Goal: Find specific page/section: Find specific page/section

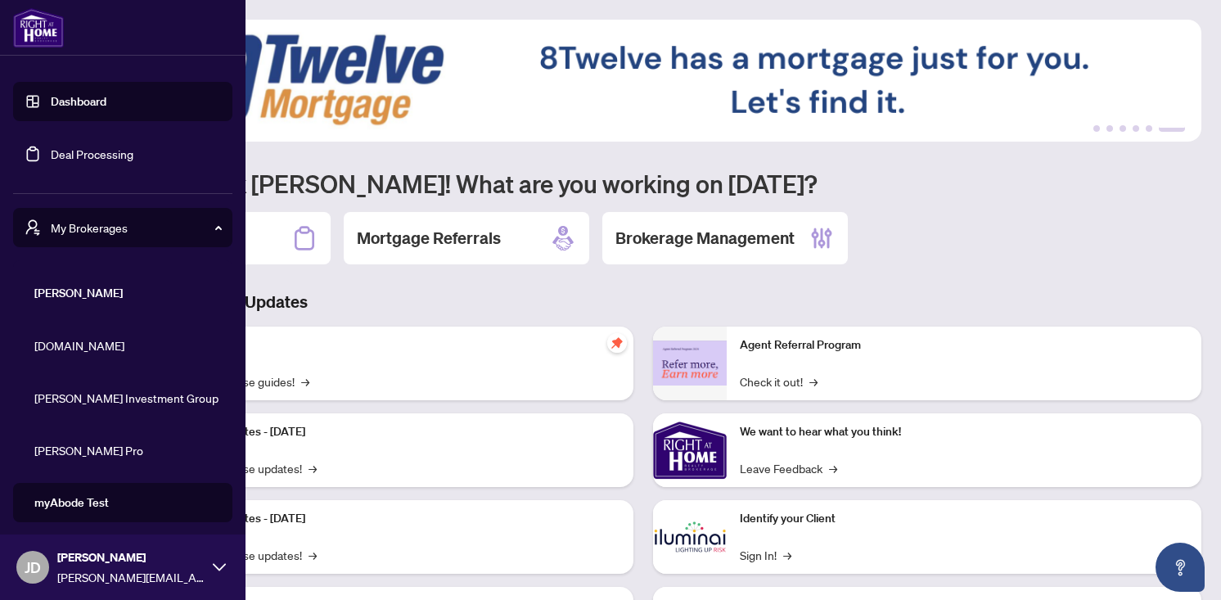
click at [110, 225] on span "My Brokerages" at bounding box center [136, 227] width 170 height 18
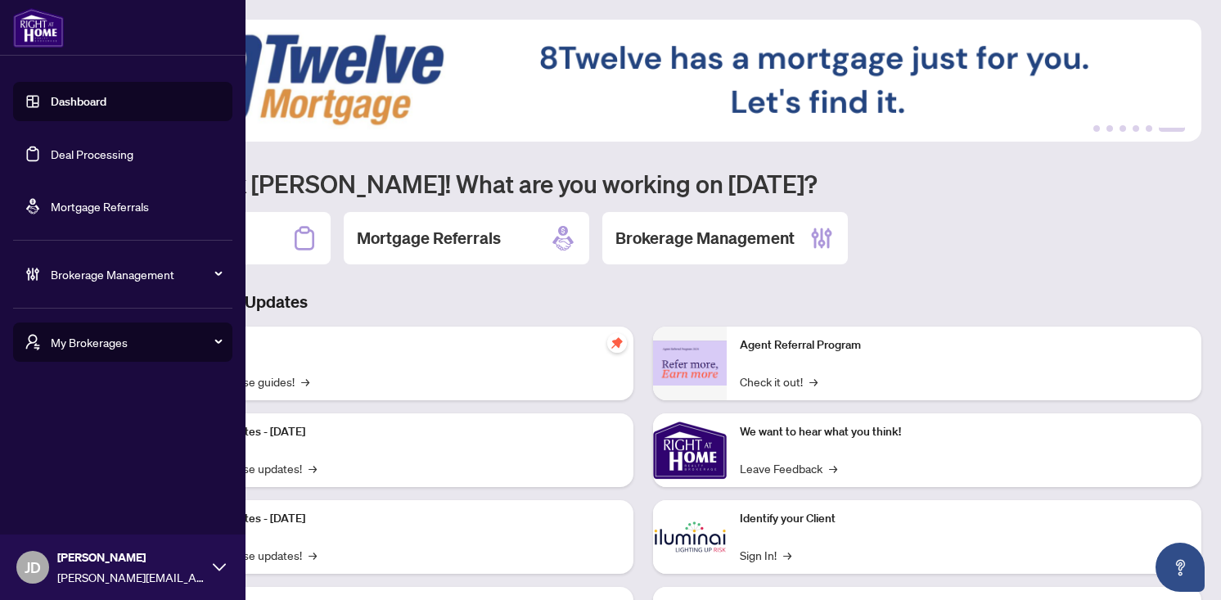
click at [101, 277] on span "Brokerage Management" at bounding box center [136, 274] width 170 height 18
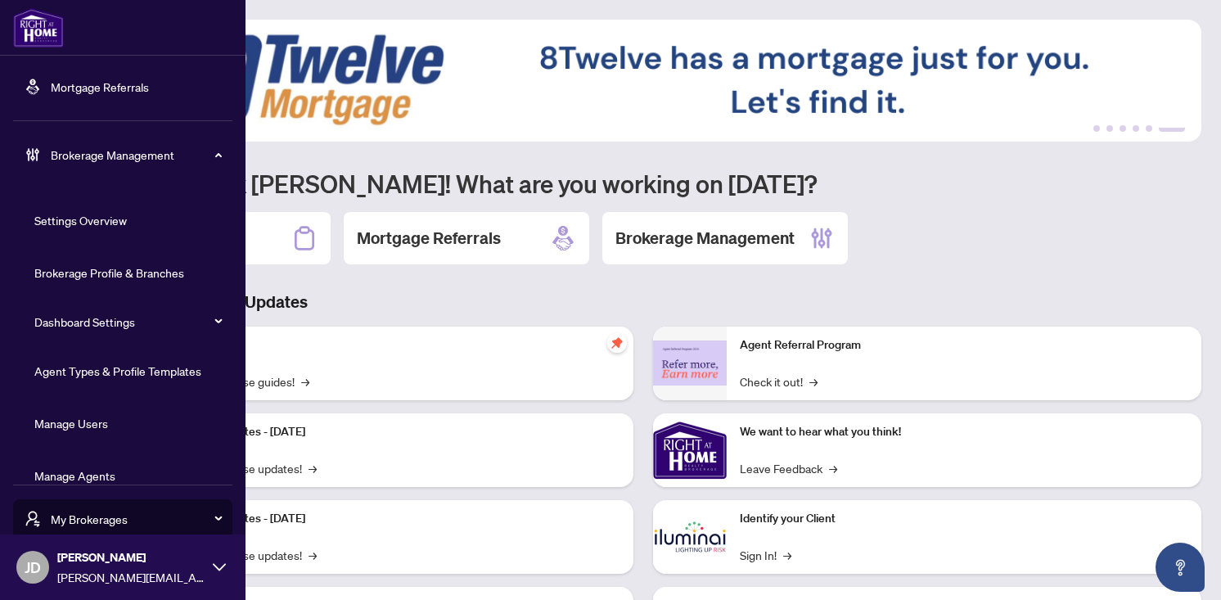
scroll to position [143, 0]
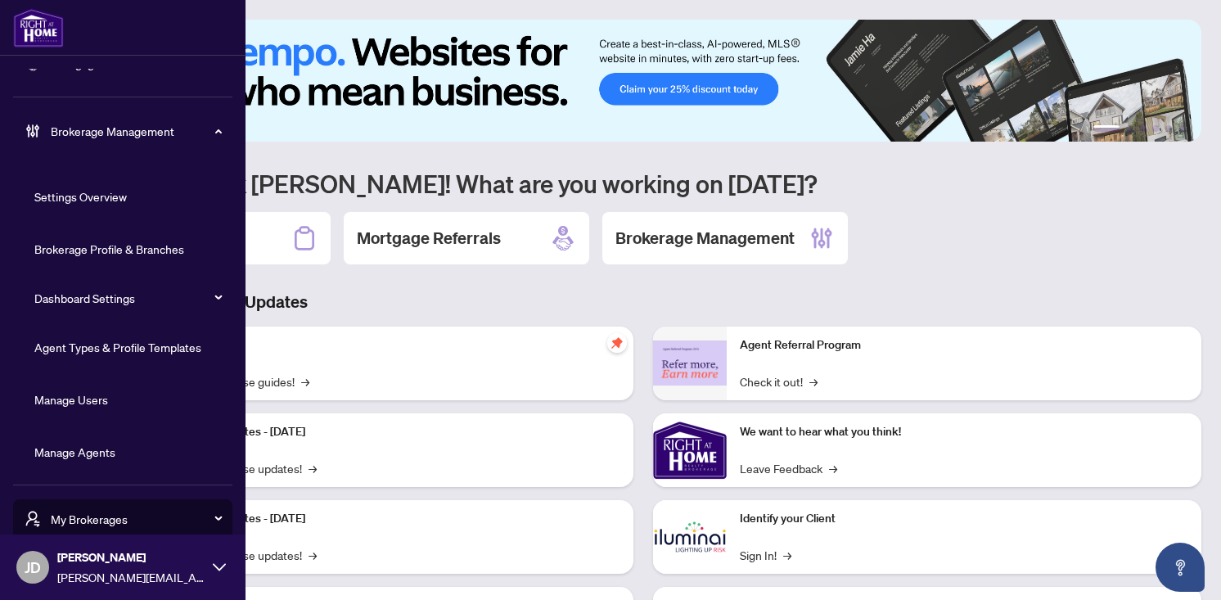
click at [74, 452] on link "Manage Agents" at bounding box center [74, 451] width 81 height 15
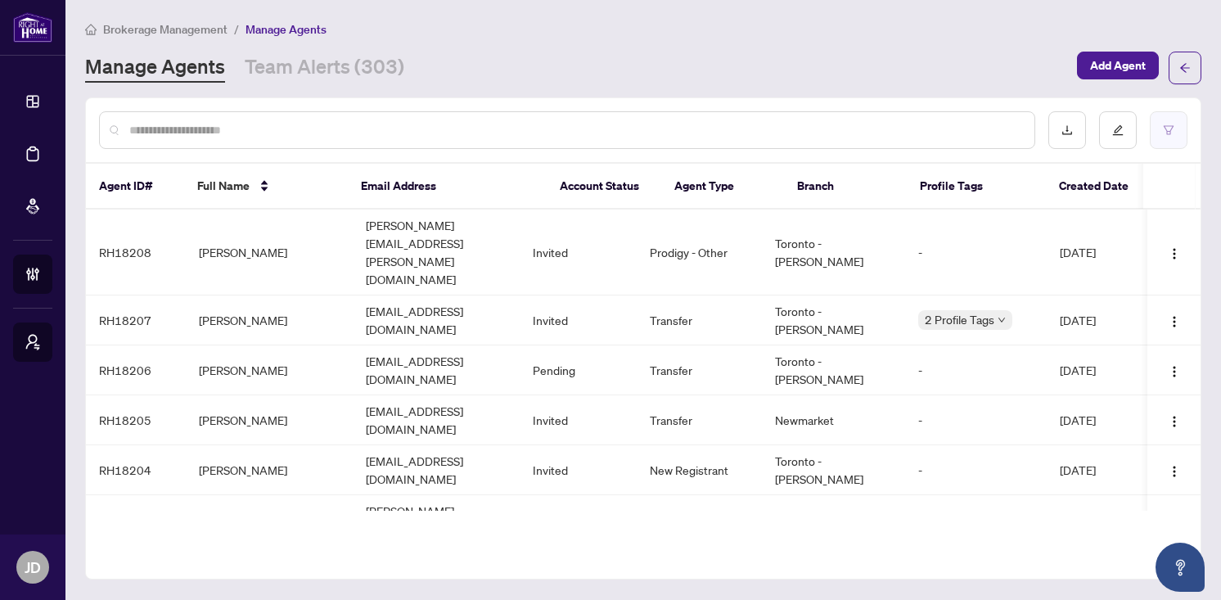
click at [1162, 129] on icon "filter" at bounding box center [1167, 129] width 11 height 11
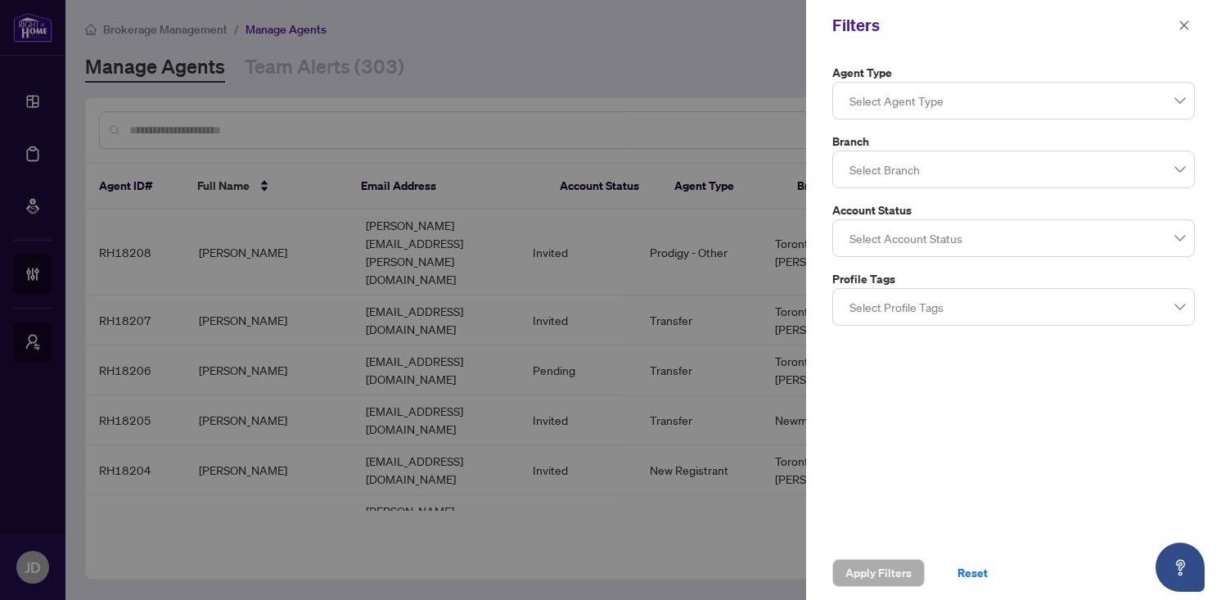
click at [1087, 102] on div at bounding box center [1013, 100] width 341 height 29
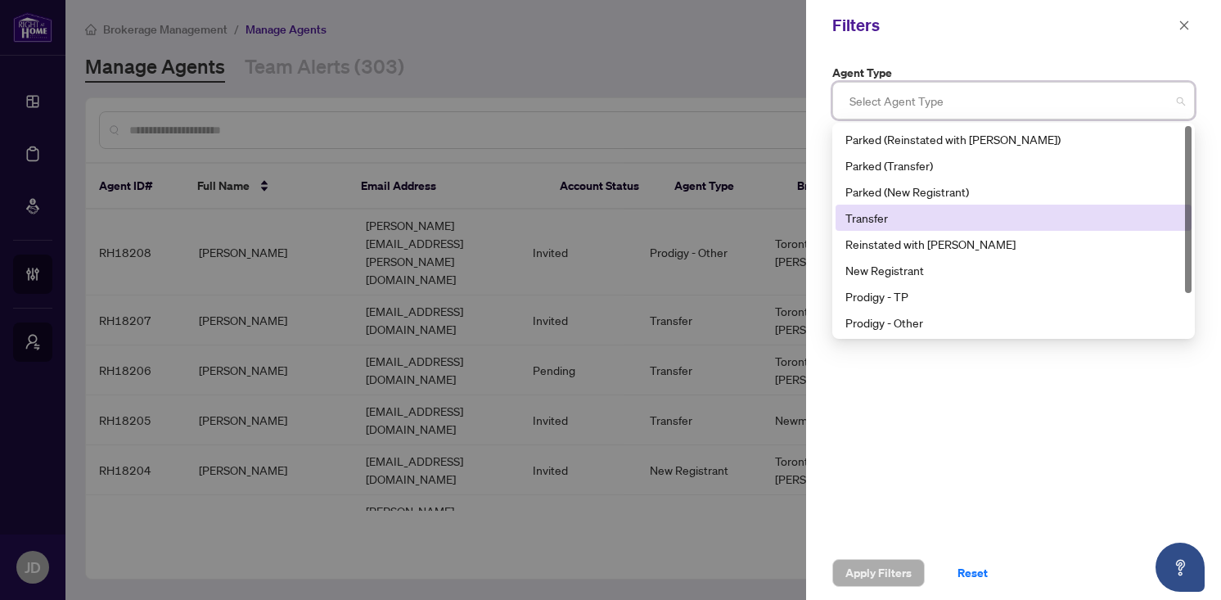
scroll to position [52, 0]
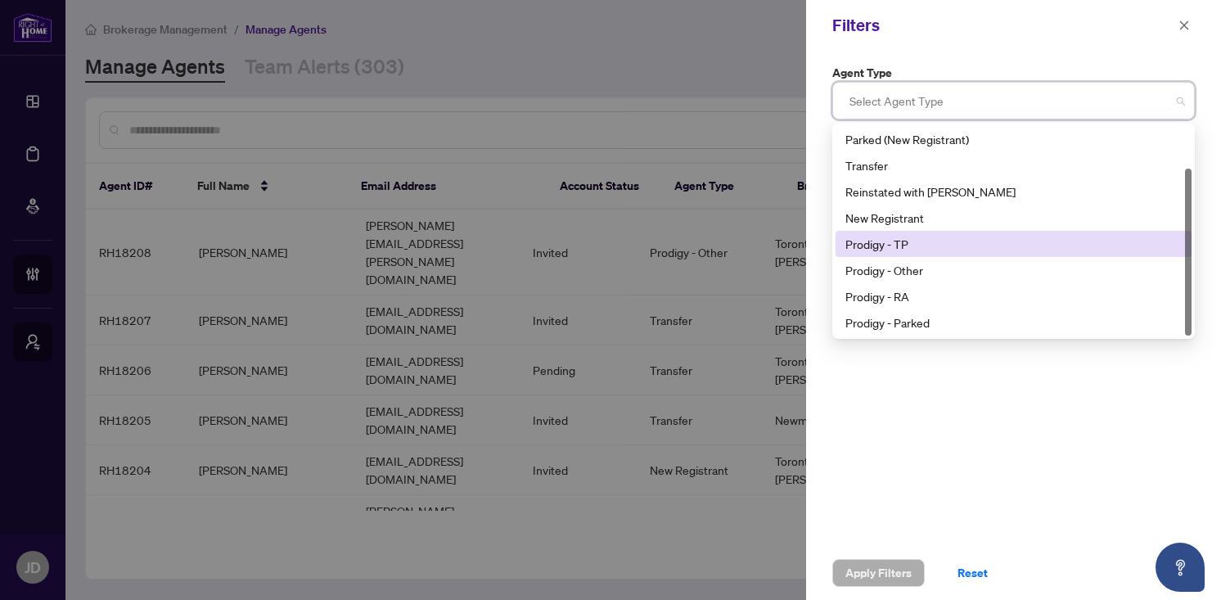
click at [983, 239] on div "Prodigy - TP" at bounding box center [1013, 244] width 336 height 18
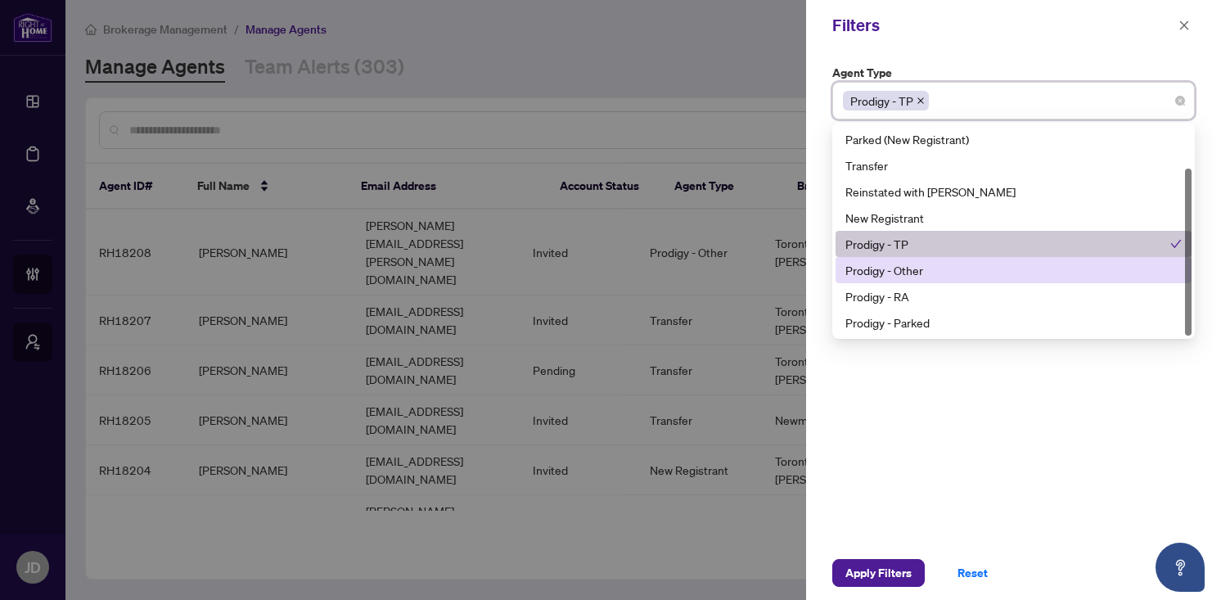
click at [978, 257] on div "Prodigy - Other" at bounding box center [1013, 270] width 356 height 26
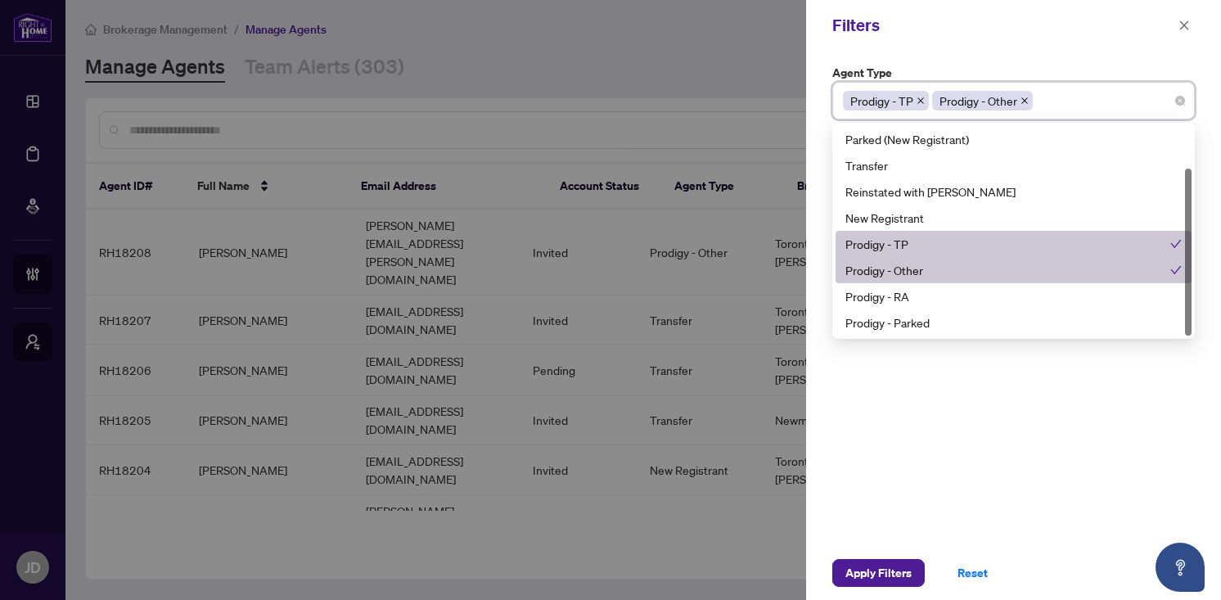
click at [972, 281] on div "Prodigy - Other" at bounding box center [1013, 270] width 356 height 26
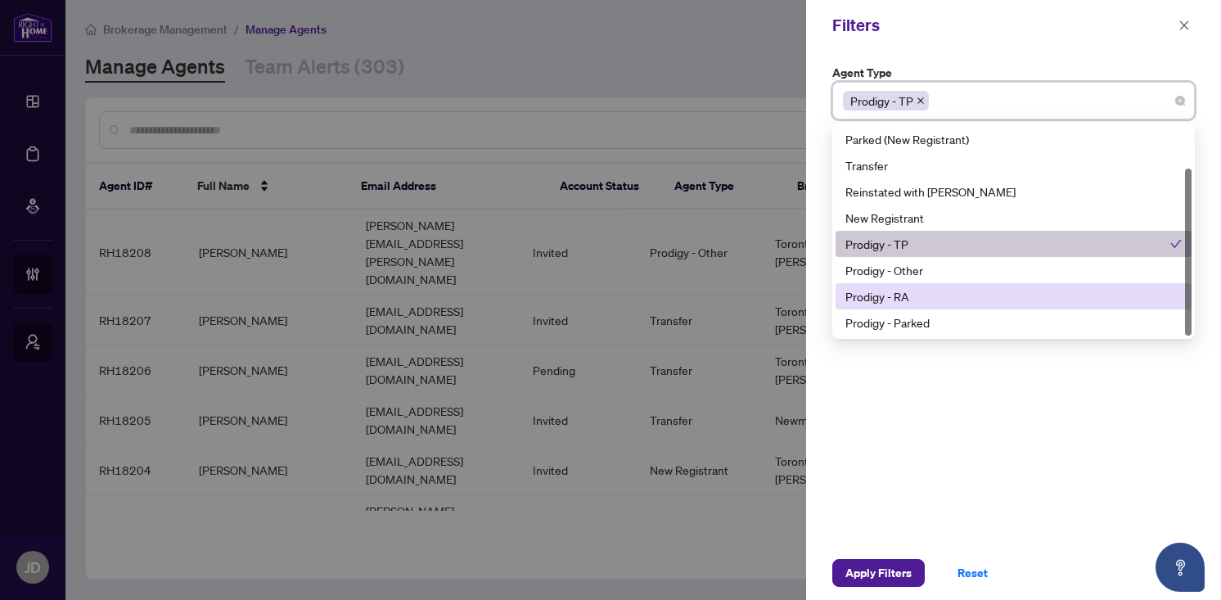
click at [959, 306] on div "Prodigy - RA" at bounding box center [1013, 296] width 356 height 26
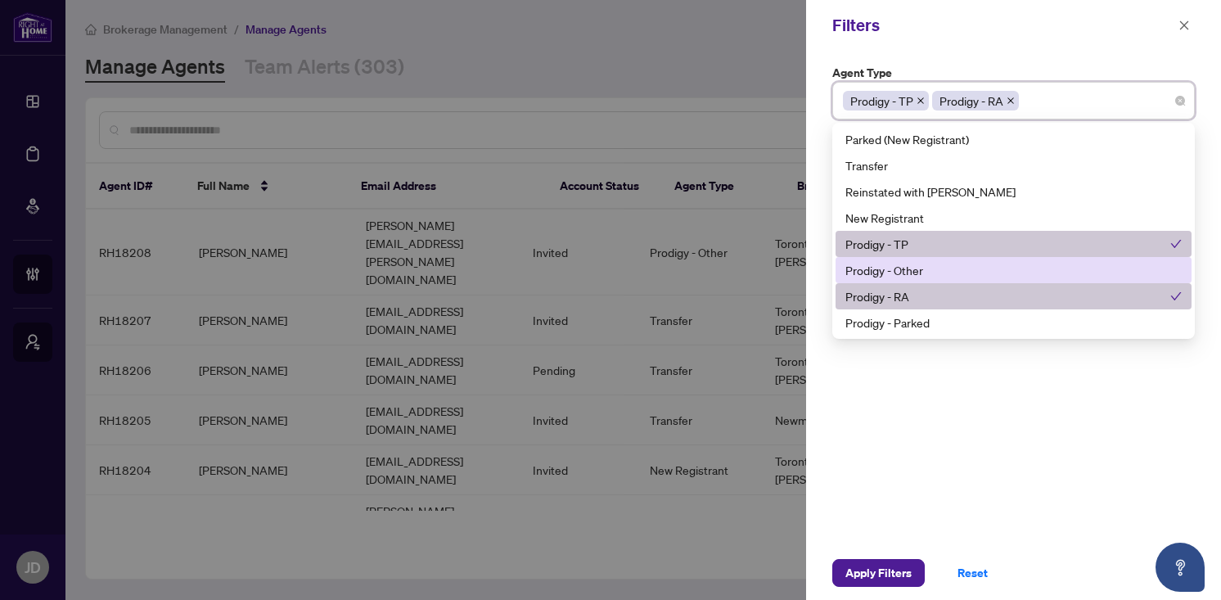
click at [959, 281] on div "Prodigy - Other" at bounding box center [1013, 270] width 356 height 26
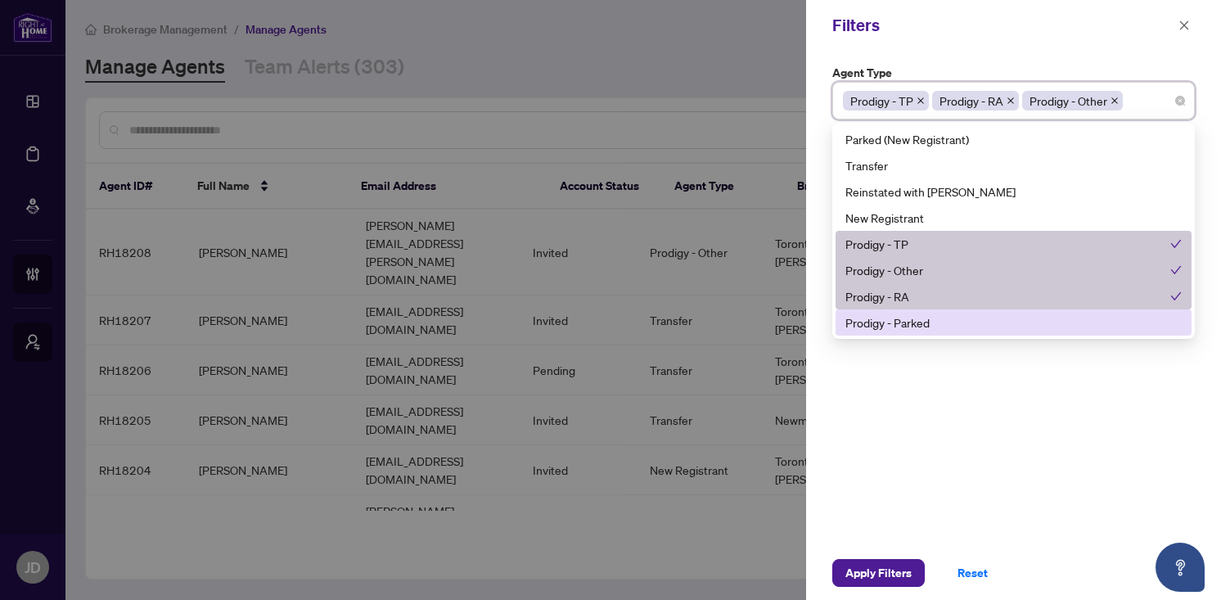
click at [951, 329] on div "Prodigy - Parked" at bounding box center [1013, 322] width 336 height 18
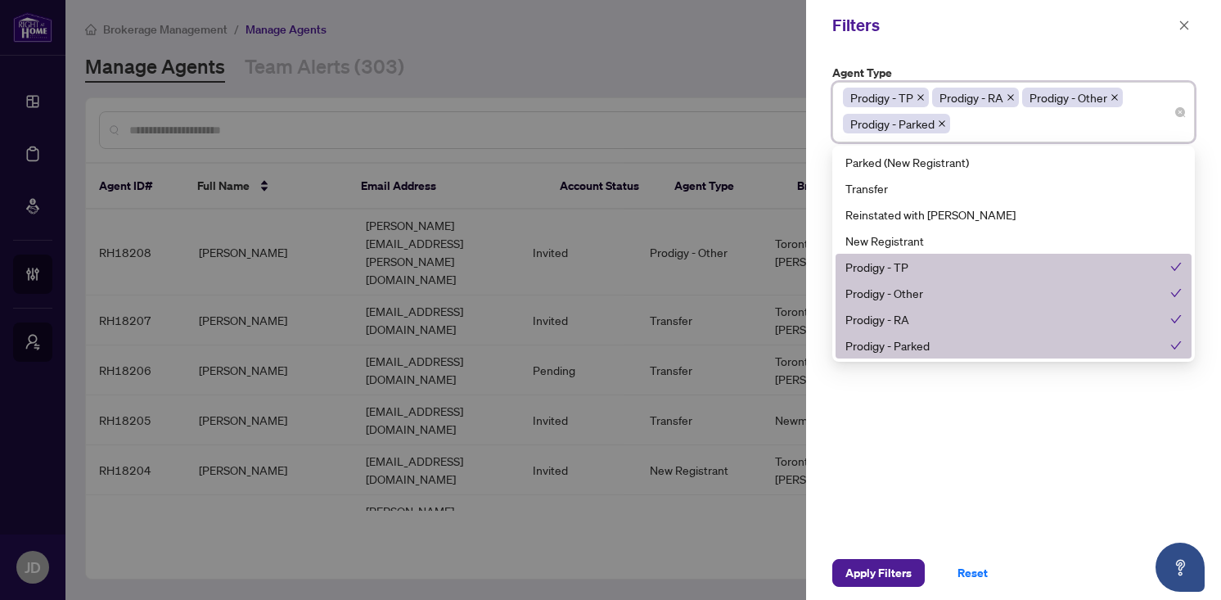
click at [940, 442] on div "Agent Type Prodigy - TP Prodigy - RA Prodigy - Other Prodigy - Parked 11 13 Par…" at bounding box center [1013, 298] width 415 height 495
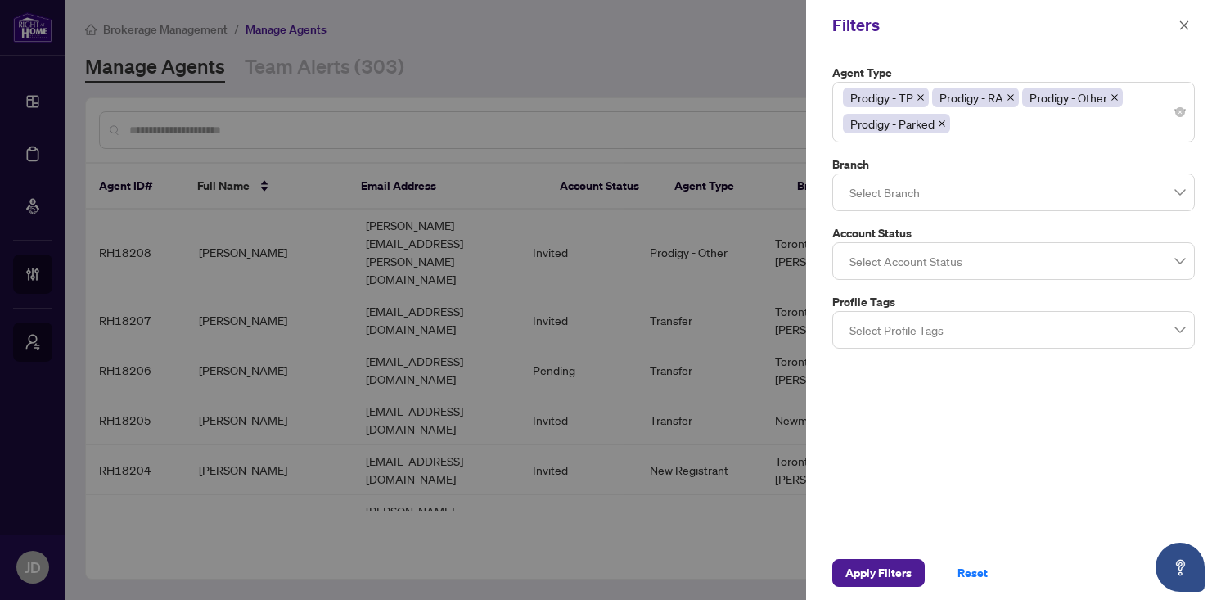
click at [1035, 191] on div at bounding box center [1013, 192] width 341 height 29
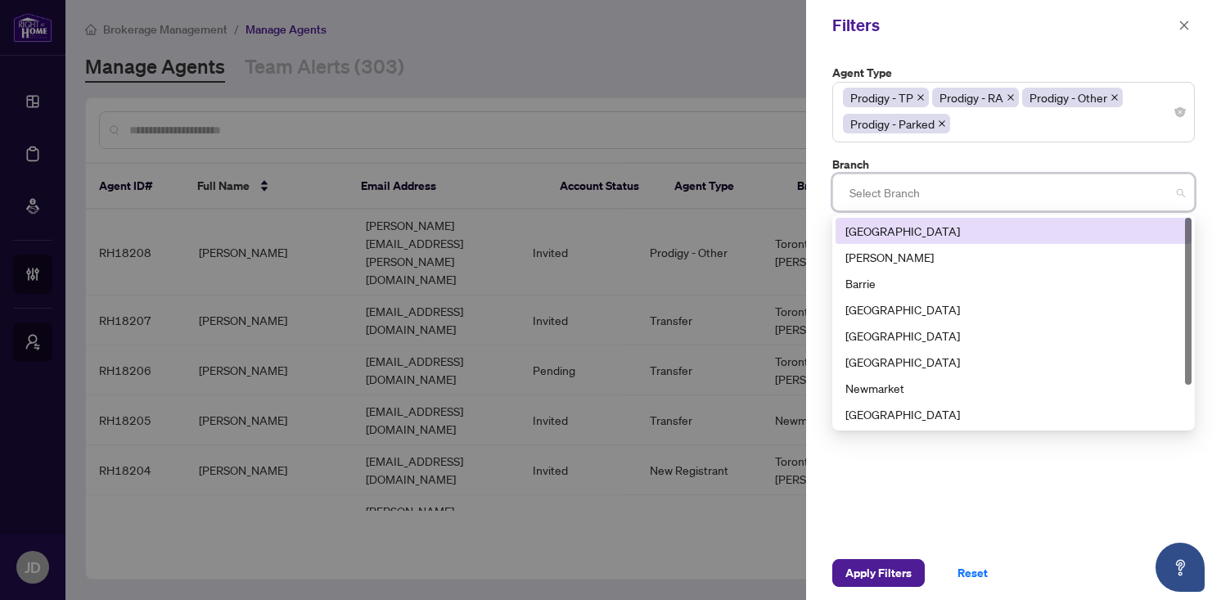
click at [1034, 187] on div at bounding box center [1013, 192] width 341 height 29
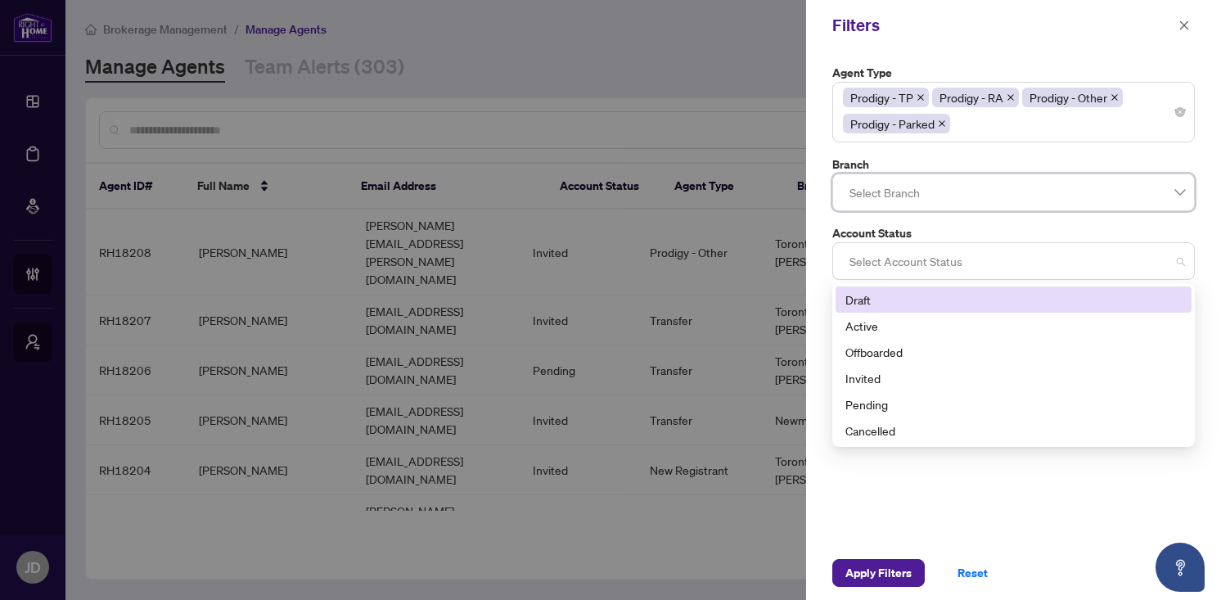
click at [1114, 265] on div at bounding box center [1013, 260] width 341 height 29
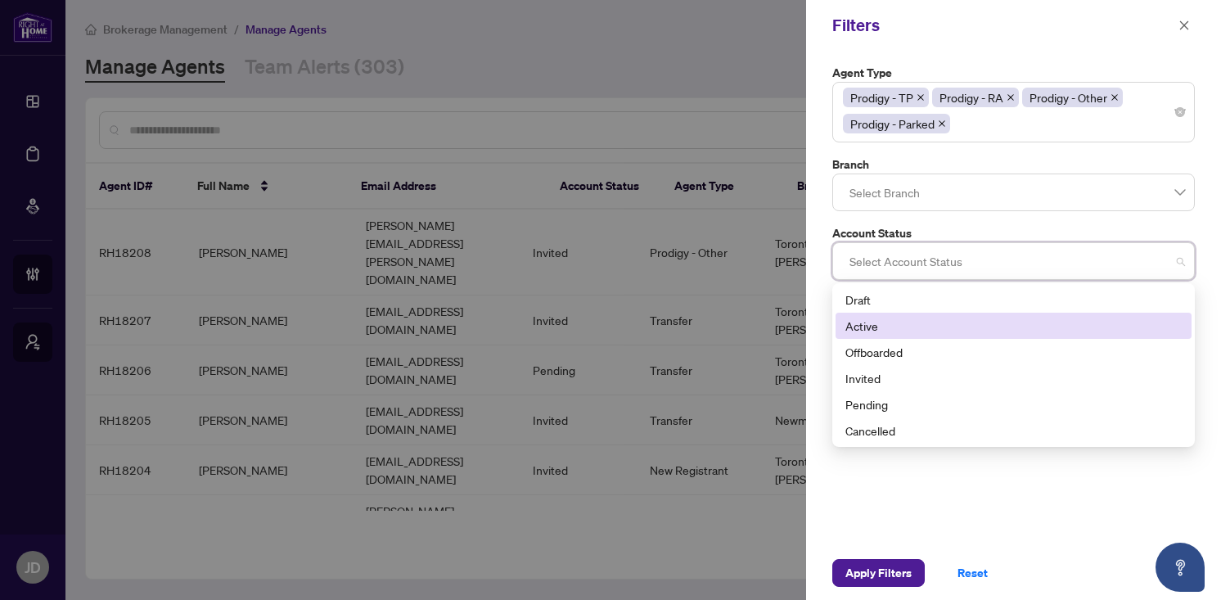
click at [985, 326] on div "Active" at bounding box center [1013, 326] width 336 height 18
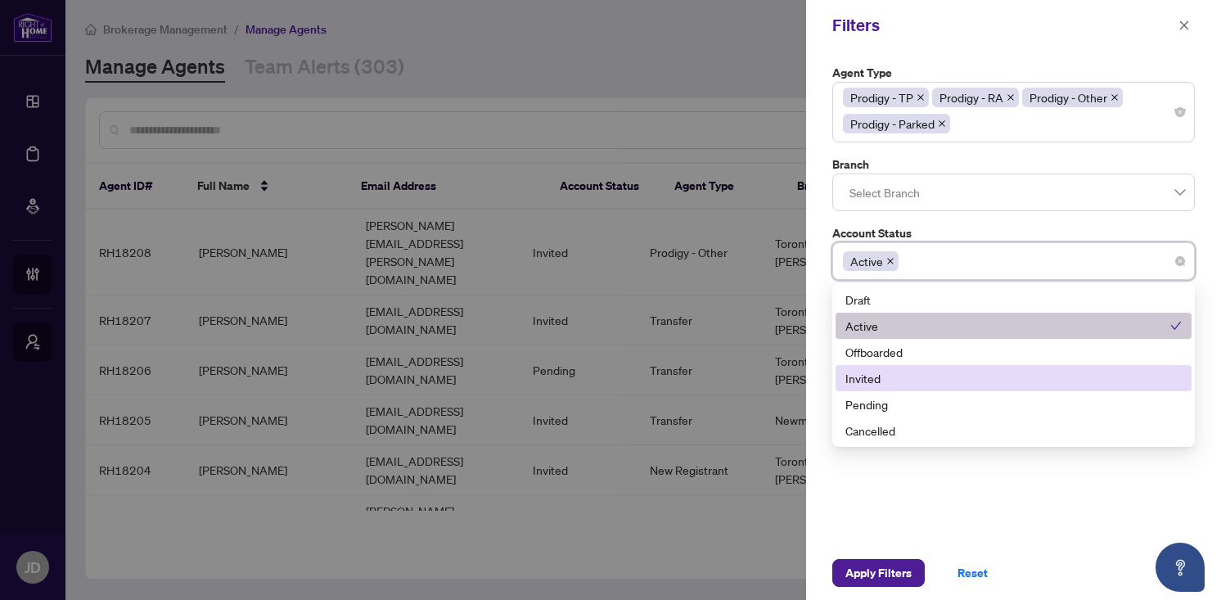
click at [953, 374] on div "Invited" at bounding box center [1013, 378] width 336 height 18
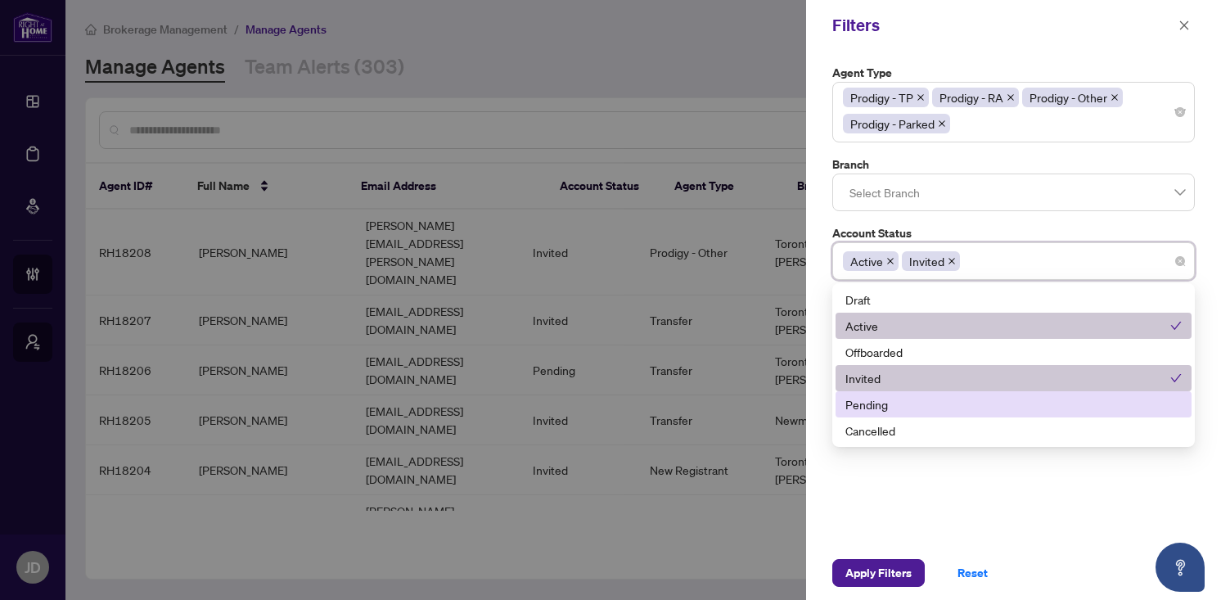
click at [944, 405] on div "Pending" at bounding box center [1013, 404] width 336 height 18
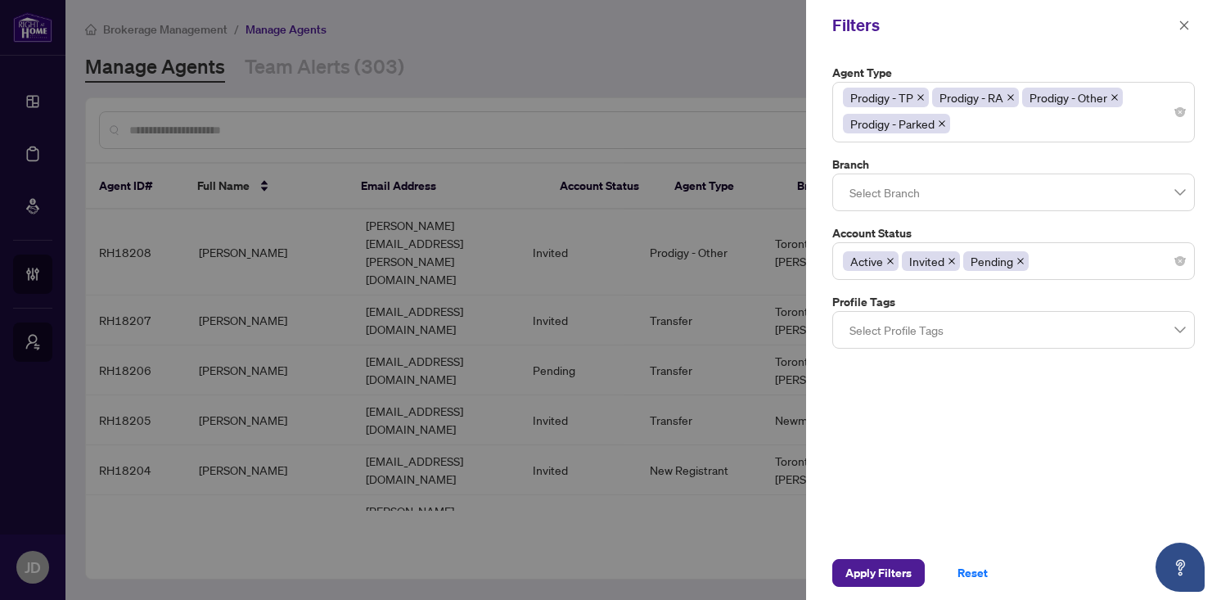
click at [925, 513] on div "Agent Type Prodigy - TP Prodigy - RA Prodigy - Other Prodigy - Parked 11 13 Par…" at bounding box center [1013, 298] width 415 height 495
click at [886, 573] on span "Apply Filters" at bounding box center [878, 573] width 66 height 26
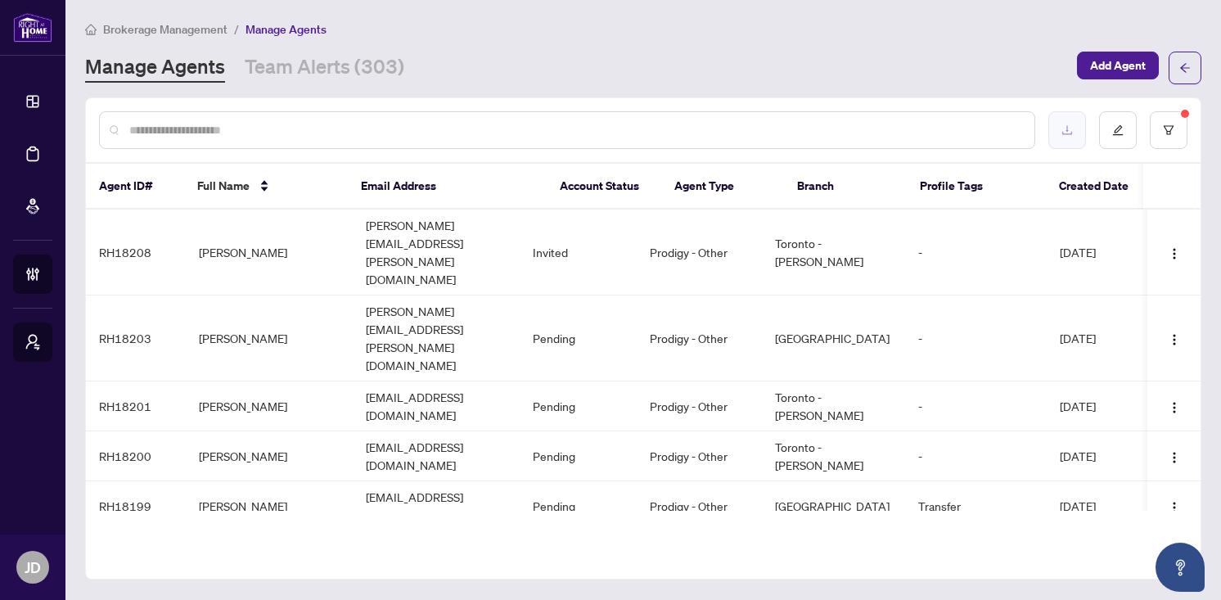
click at [1072, 133] on icon "download" at bounding box center [1066, 129] width 11 height 11
click at [209, 129] on input "text" at bounding box center [575, 130] width 892 height 18
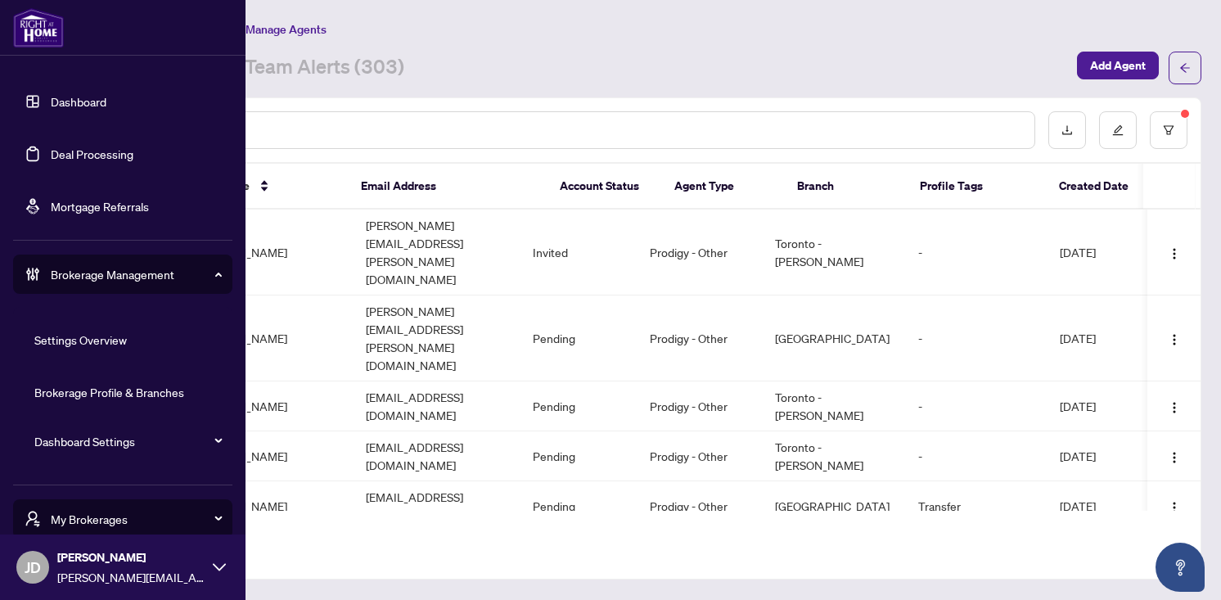
click at [51, 94] on link "Dashboard" at bounding box center [79, 101] width 56 height 15
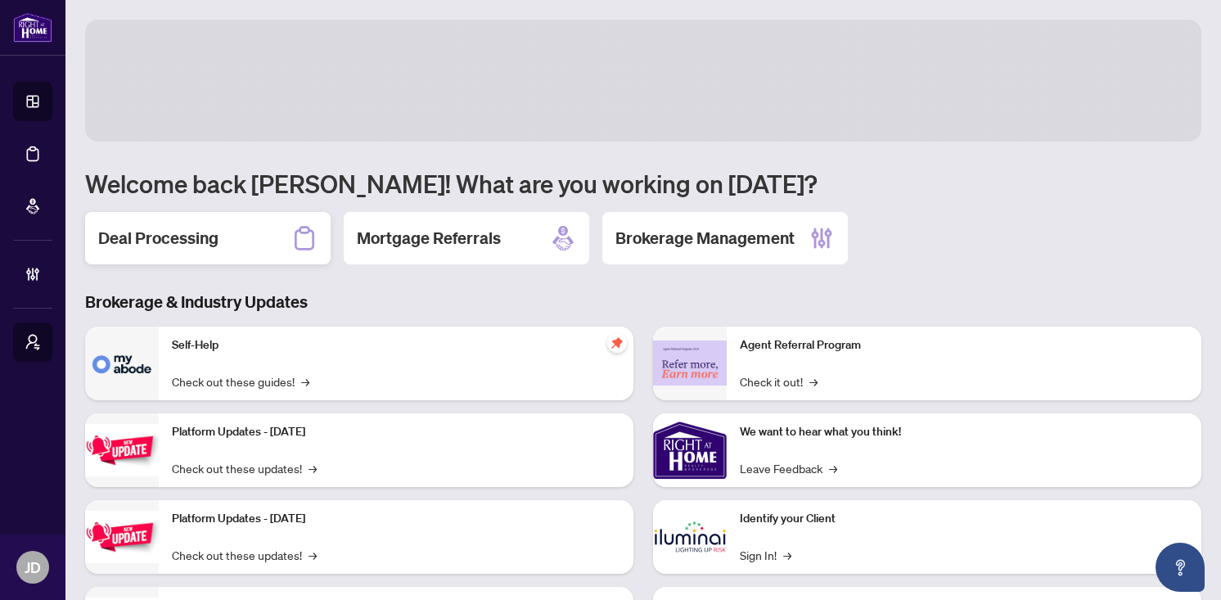
click at [208, 236] on h2 "Deal Processing" at bounding box center [158, 238] width 120 height 23
